Goal: Transaction & Acquisition: Download file/media

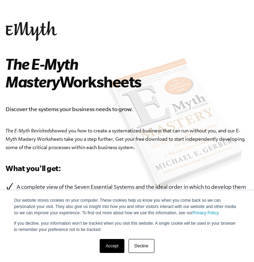
scroll to position [32, 0]
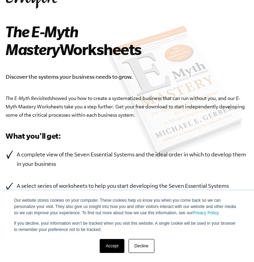
click at [108, 240] on link "Accept" at bounding box center [112, 246] width 25 height 14
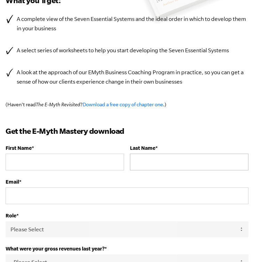
scroll to position [166, 0]
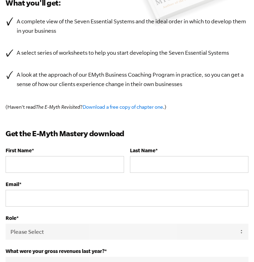
click at [121, 104] on p "(Haven't read The E-Myth Revisited ? Download a free copy of chapter one .)" at bounding box center [127, 107] width 243 height 8
click at [96, 107] on link "Download a free copy of chapter one" at bounding box center [123, 107] width 81 height 6
